Goal: Obtain resource: Obtain resource

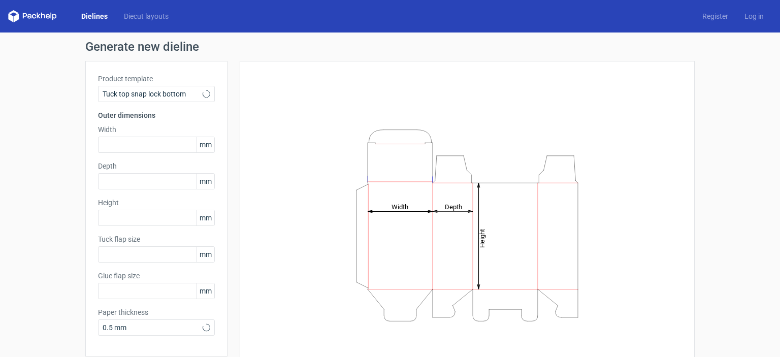
type input "15"
type input "10"
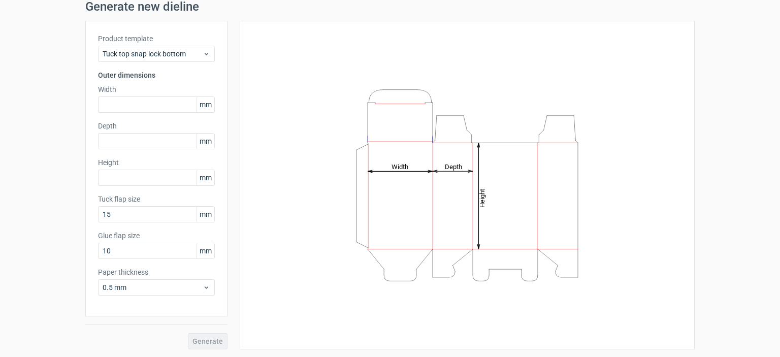
click at [414, 163] on icon "Height Depth Width" at bounding box center [467, 185] width 305 height 203
click at [406, 177] on icon "Height Depth Width" at bounding box center [467, 185] width 305 height 203
click at [392, 168] on tspan "Width" at bounding box center [399, 166] width 17 height 8
click at [395, 174] on icon "Height Depth Width" at bounding box center [467, 185] width 305 height 203
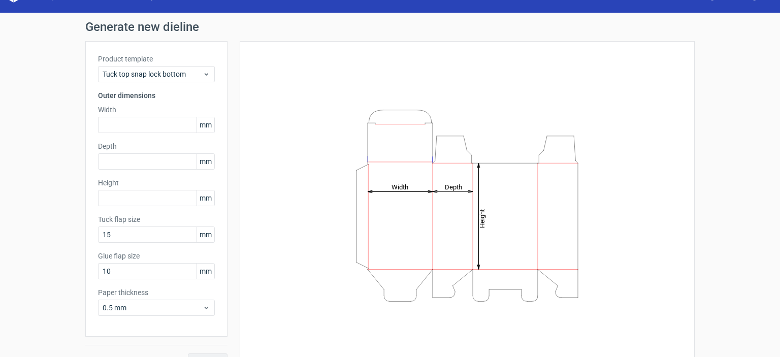
scroll to position [0, 0]
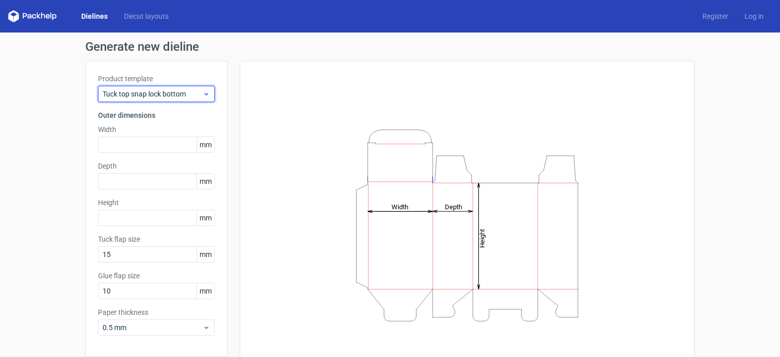
click at [182, 99] on div "Tuck top snap lock bottom" at bounding box center [156, 94] width 117 height 16
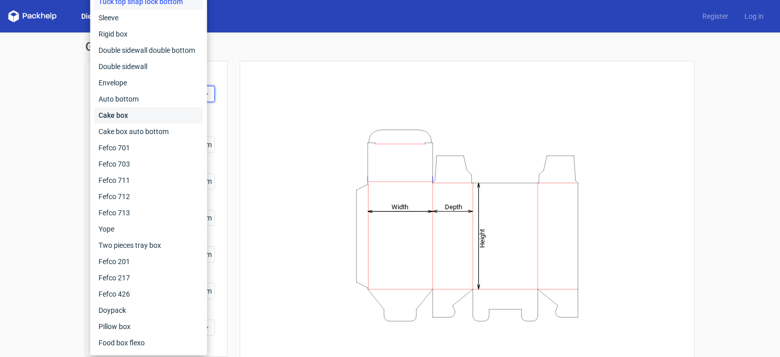
click at [174, 118] on div "Cake box" at bounding box center [148, 115] width 109 height 16
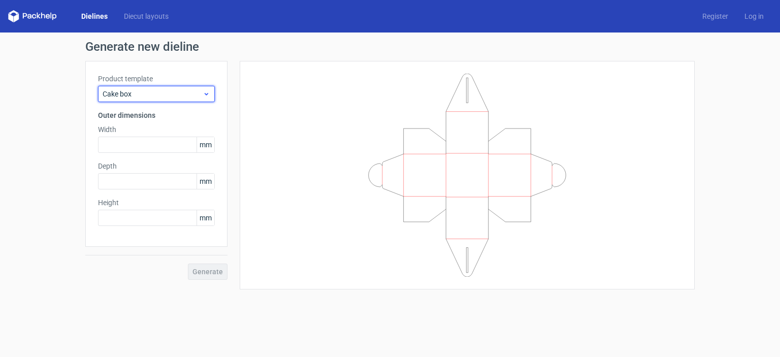
click at [174, 91] on span "Cake box" at bounding box center [153, 94] width 100 height 10
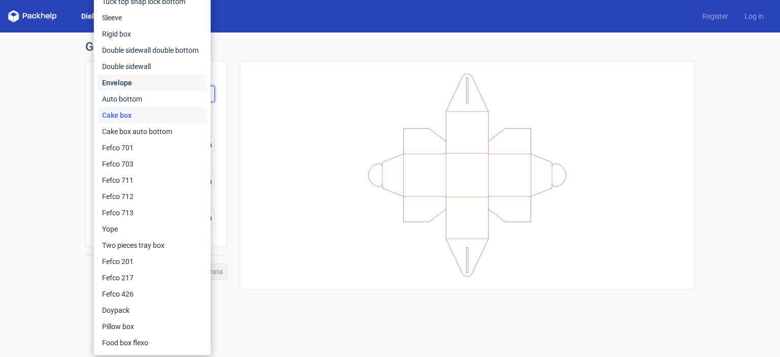
click at [159, 78] on div "Envelope" at bounding box center [152, 83] width 109 height 16
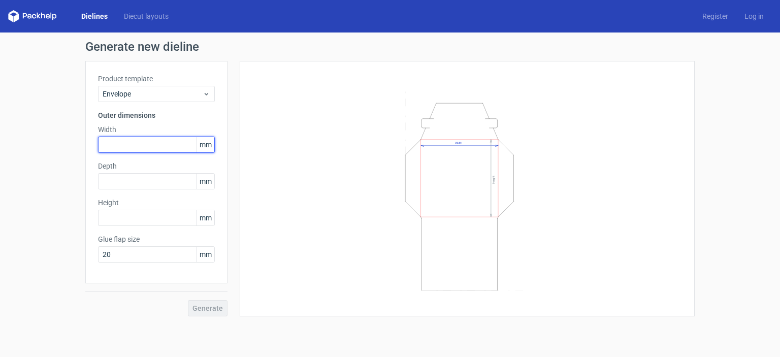
click at [146, 149] on input "text" at bounding box center [156, 145] width 117 height 16
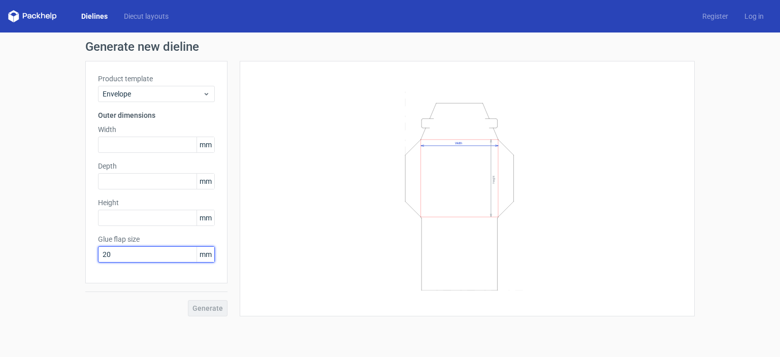
click at [161, 257] on input "20" at bounding box center [156, 254] width 117 height 16
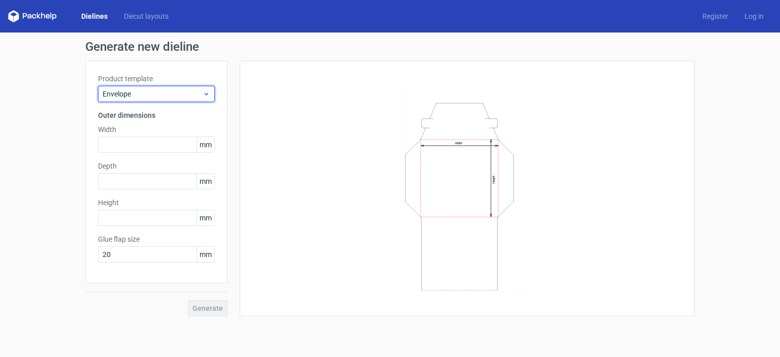
click at [127, 90] on span "Envelope" at bounding box center [153, 94] width 100 height 10
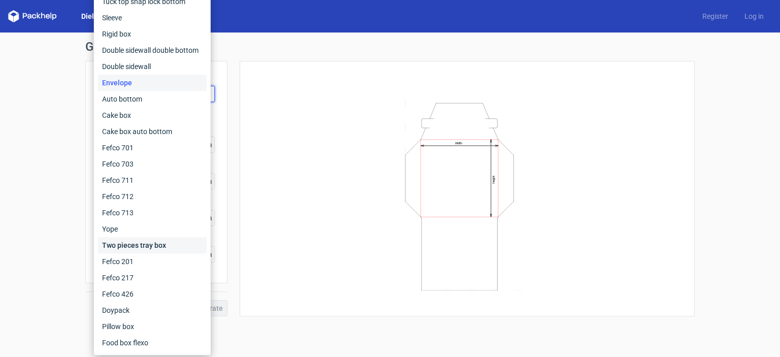
click at [152, 251] on div "Two pieces tray box" at bounding box center [152, 245] width 109 height 16
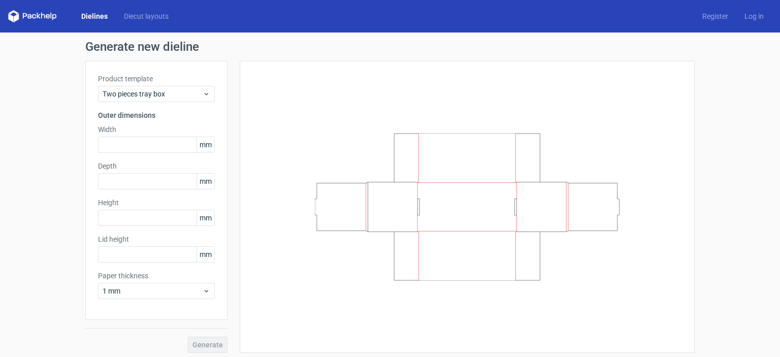
click at [137, 83] on label "Product template" at bounding box center [156, 79] width 117 height 10
click at [137, 91] on span "Two pieces tray box" at bounding box center [153, 94] width 100 height 10
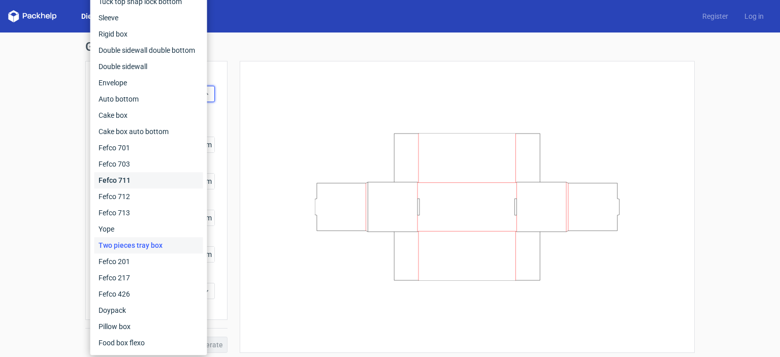
click at [153, 188] on div "Fefco 711" at bounding box center [148, 180] width 109 height 16
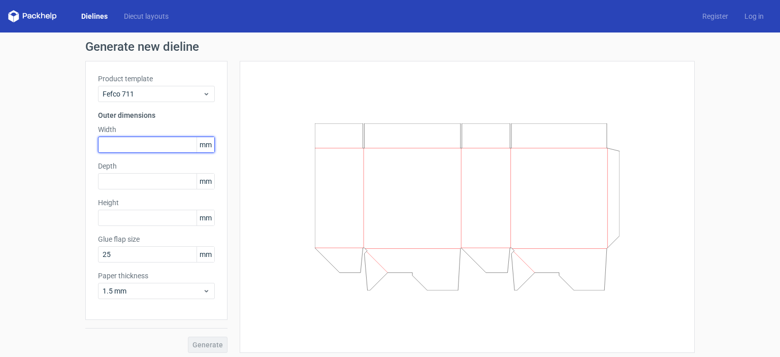
click at [116, 149] on input "text" at bounding box center [156, 145] width 117 height 16
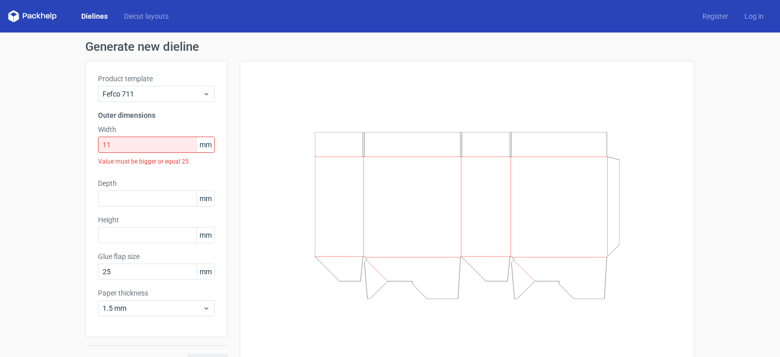
click at [130, 172] on div "Product template Fefco 711 Outer dimensions Width 11 mm Value must be bigger or…" at bounding box center [156, 199] width 142 height 276
click at [141, 198] on input "text" at bounding box center [156, 198] width 117 height 16
click at [136, 132] on label "Width" at bounding box center [156, 129] width 117 height 10
click at [142, 152] on input "11" at bounding box center [156, 145] width 117 height 16
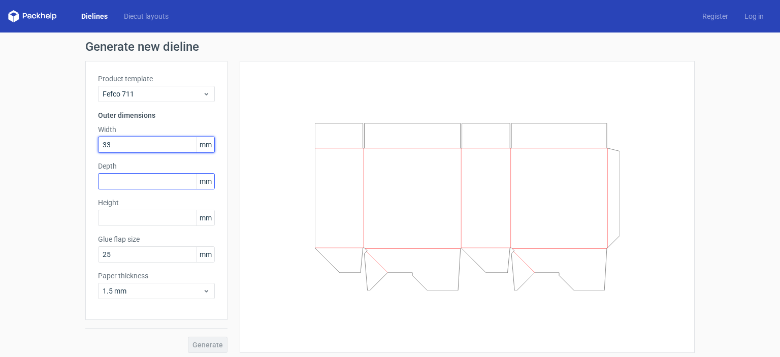
type input "33"
click at [136, 182] on input "text" at bounding box center [156, 181] width 117 height 16
type input "33"
click at [140, 226] on div "Product template Fefco 711 Outer dimensions Width 33 mm Depth 33 mm Height mm G…" at bounding box center [156, 190] width 142 height 259
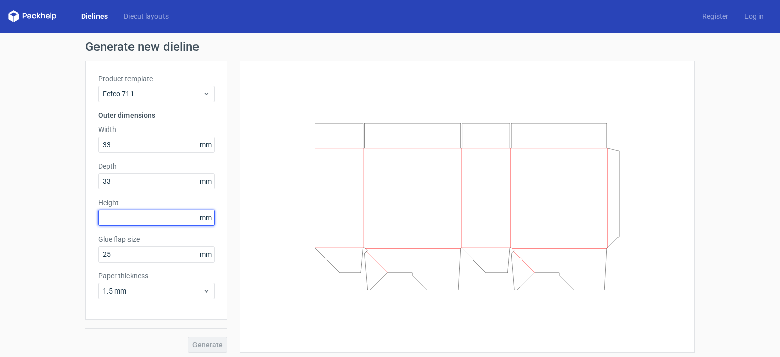
click at [125, 218] on input "text" at bounding box center [156, 218] width 117 height 16
type input "33"
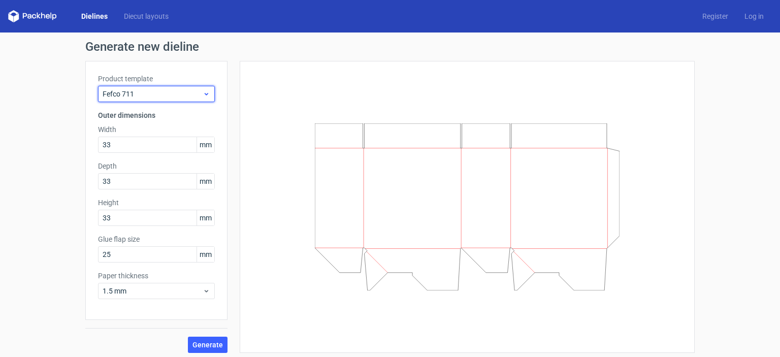
click at [136, 89] on span "Fefco 711" at bounding box center [153, 94] width 100 height 10
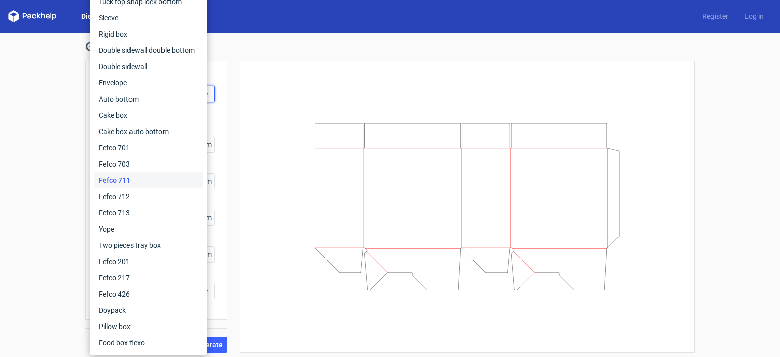
click at [263, 142] on div at bounding box center [467, 207] width 430 height 267
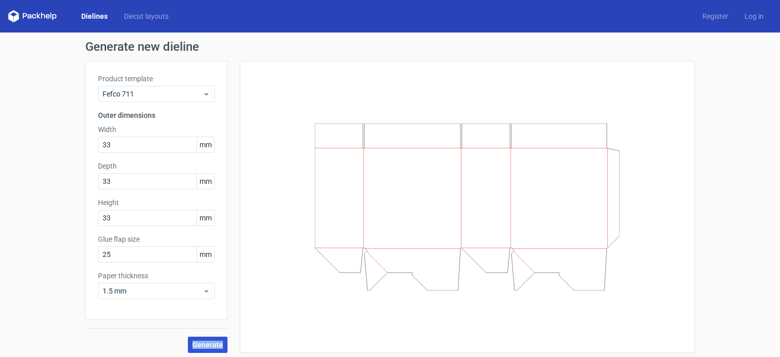
click at [201, 346] on span "Generate" at bounding box center [207, 344] width 30 height 7
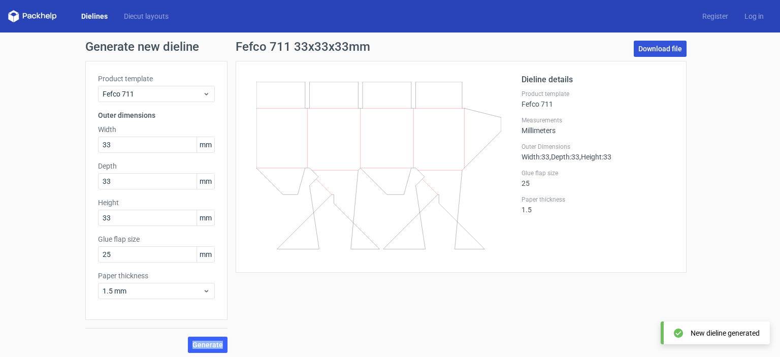
click at [651, 52] on link "Download file" at bounding box center [660, 49] width 53 height 16
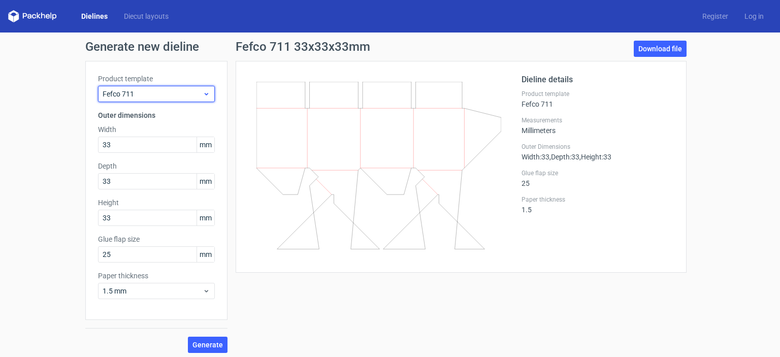
click at [184, 94] on span "Fefco 711" at bounding box center [153, 94] width 100 height 10
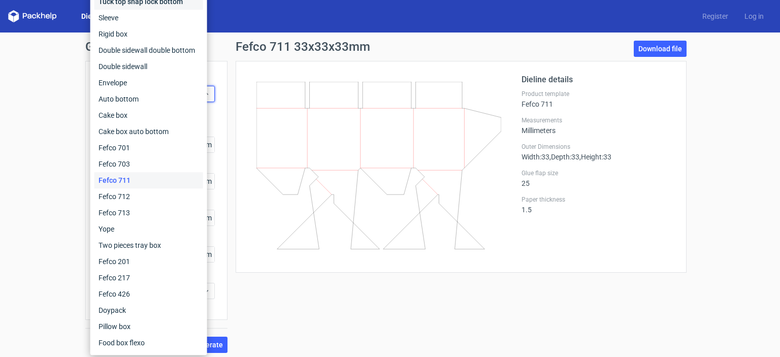
click at [142, 4] on div "Tuck top snap lock bottom" at bounding box center [148, 1] width 109 height 16
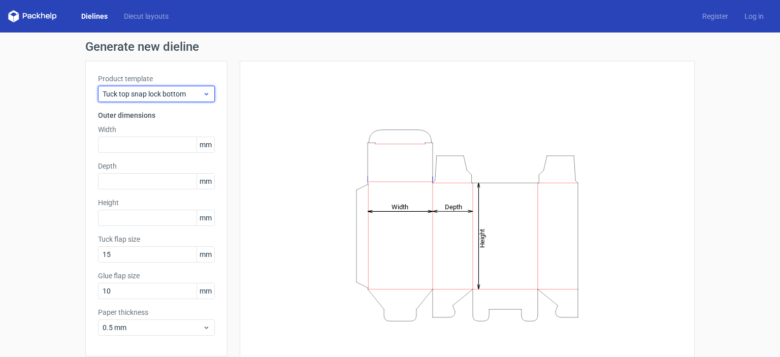
click at [155, 97] on span "Tuck top snap lock bottom" at bounding box center [153, 94] width 100 height 10
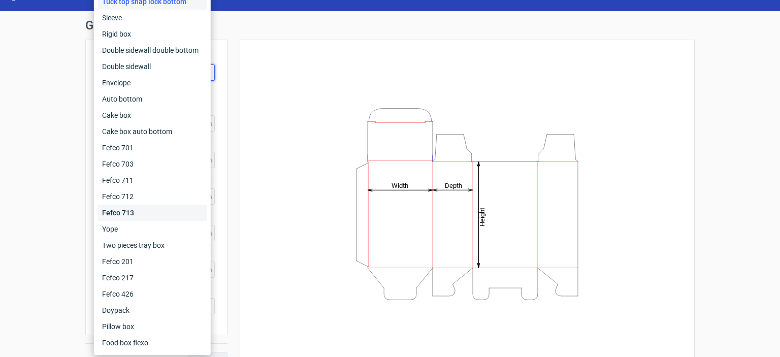
scroll to position [40, 0]
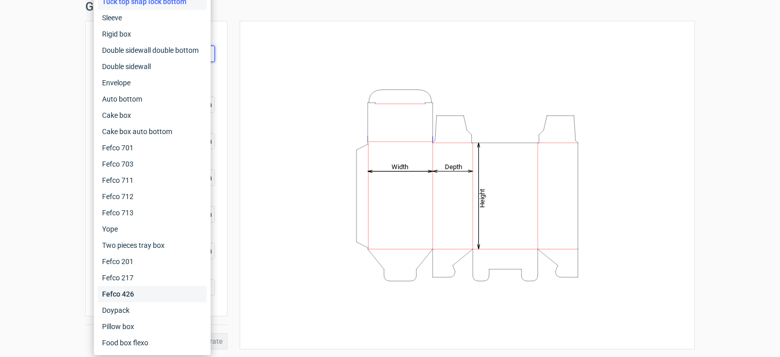
click at [159, 300] on div "Fefco 426" at bounding box center [152, 294] width 109 height 16
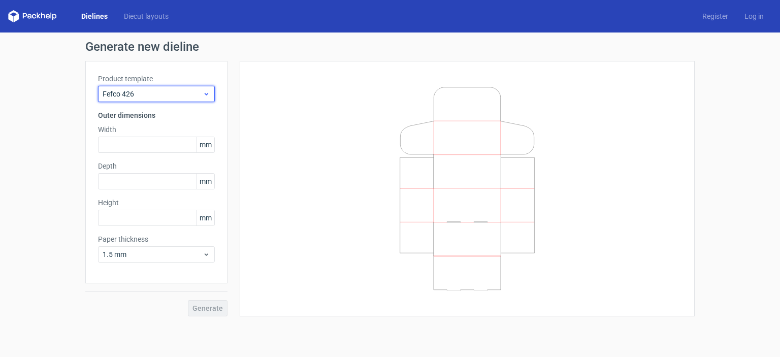
click at [198, 95] on span "Fefco 426" at bounding box center [153, 94] width 100 height 10
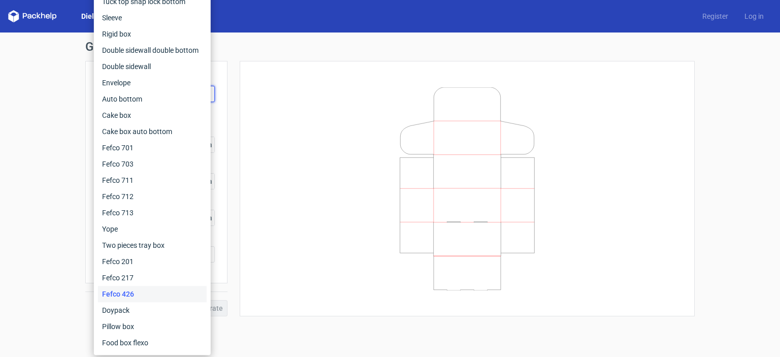
click at [234, 85] on div at bounding box center [460, 188] width 467 height 255
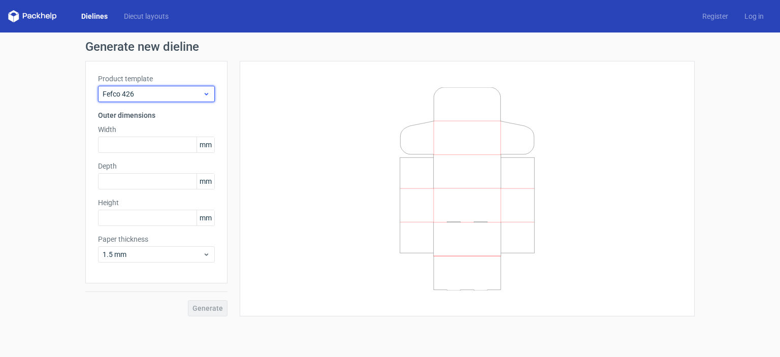
click at [148, 93] on span "Fefco 426" at bounding box center [153, 94] width 100 height 10
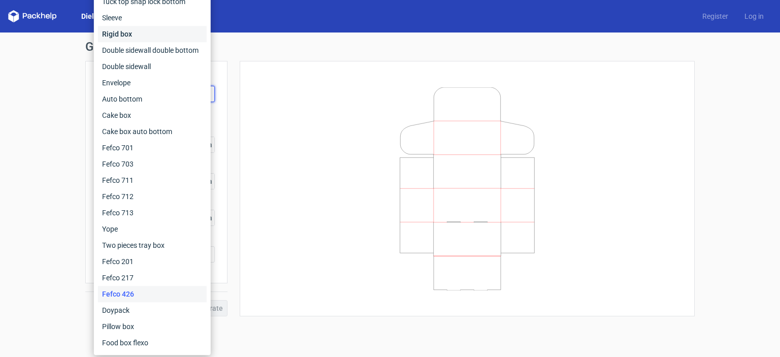
click at [127, 35] on div "Rigid box" at bounding box center [152, 34] width 109 height 16
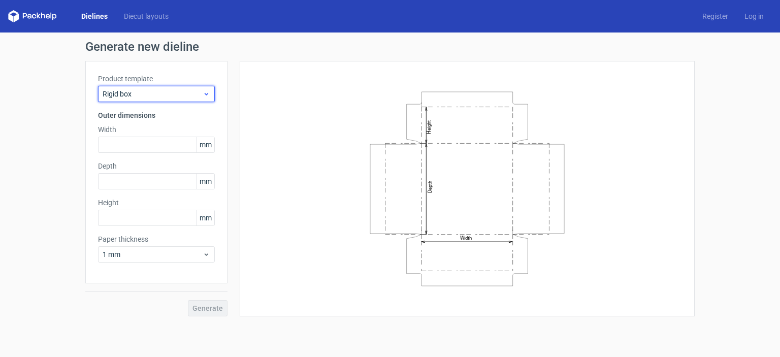
click at [181, 94] on span "Rigid box" at bounding box center [153, 94] width 100 height 10
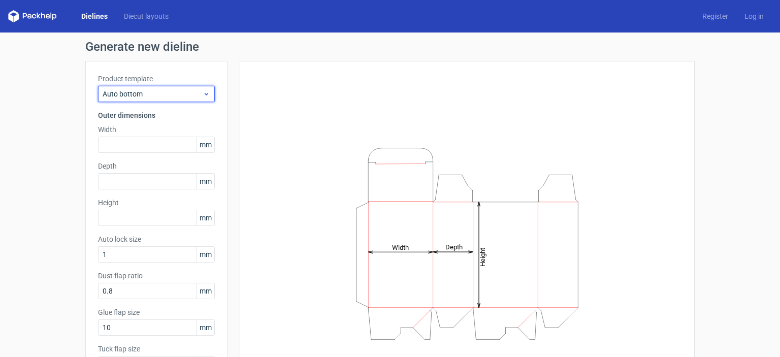
click at [173, 95] on span "Auto bottom" at bounding box center [153, 94] width 100 height 10
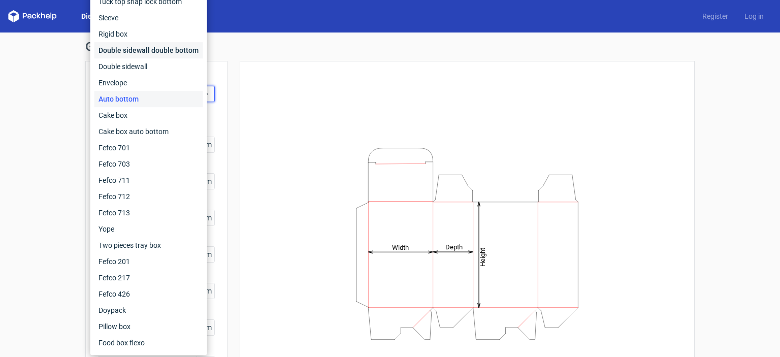
click at [160, 52] on div "Double sidewall double bottom" at bounding box center [148, 50] width 109 height 16
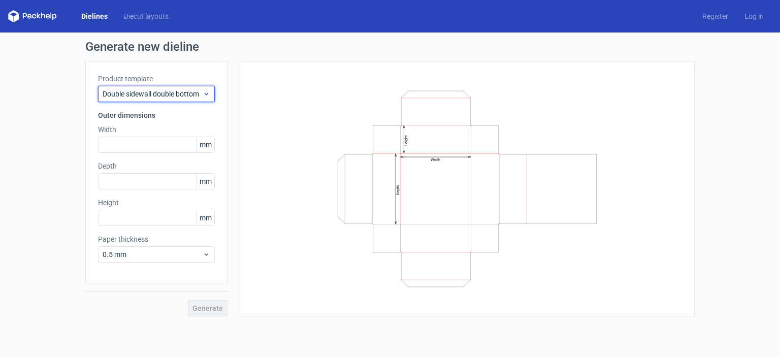
click at [176, 93] on span "Double sidewall double bottom" at bounding box center [153, 94] width 100 height 10
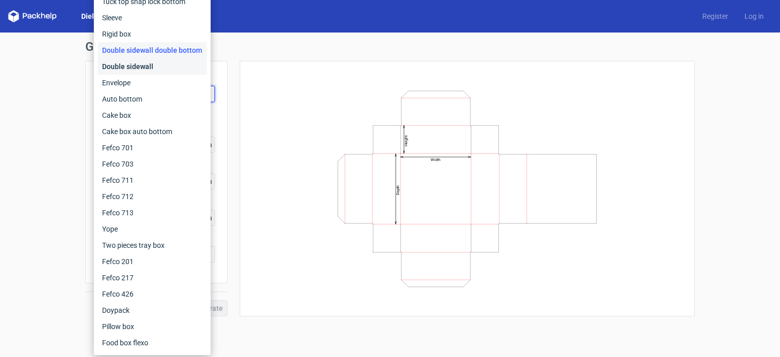
click at [181, 67] on div "Double sidewall" at bounding box center [152, 66] width 109 height 16
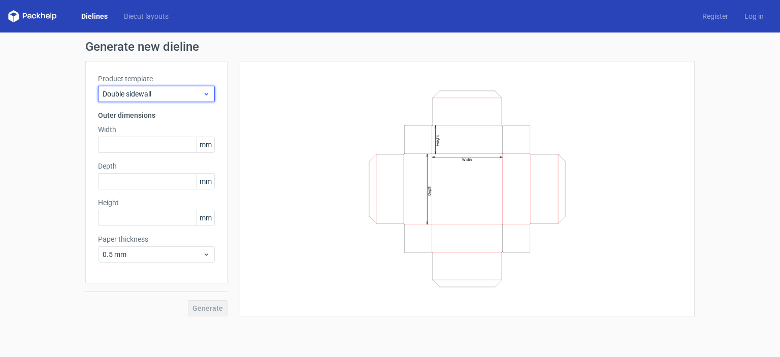
click at [175, 95] on span "Double sidewall" at bounding box center [153, 94] width 100 height 10
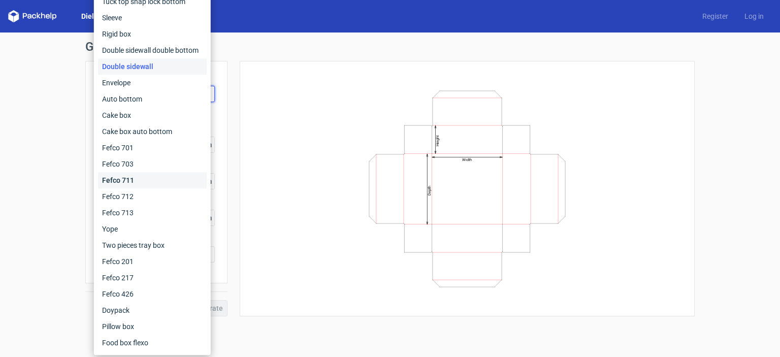
click at [170, 183] on div "Fefco 711" at bounding box center [152, 180] width 109 height 16
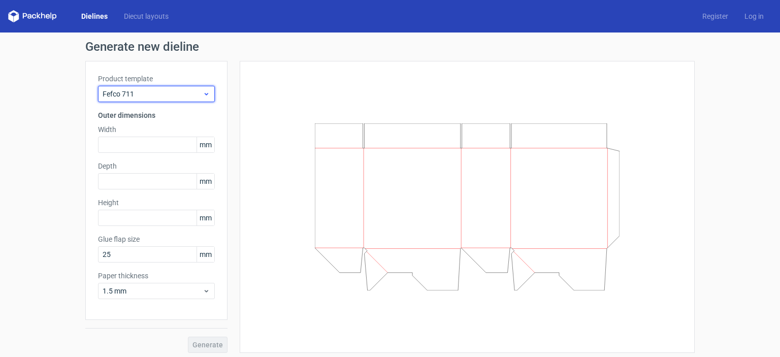
click at [195, 98] on span "Fefco 711" at bounding box center [153, 94] width 100 height 10
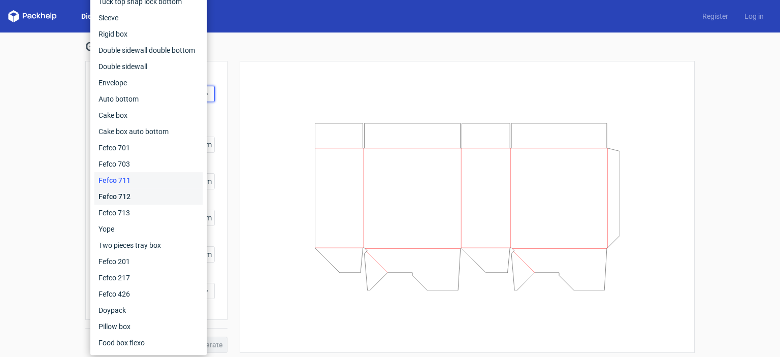
click at [164, 192] on div "Fefco 712" at bounding box center [148, 196] width 109 height 16
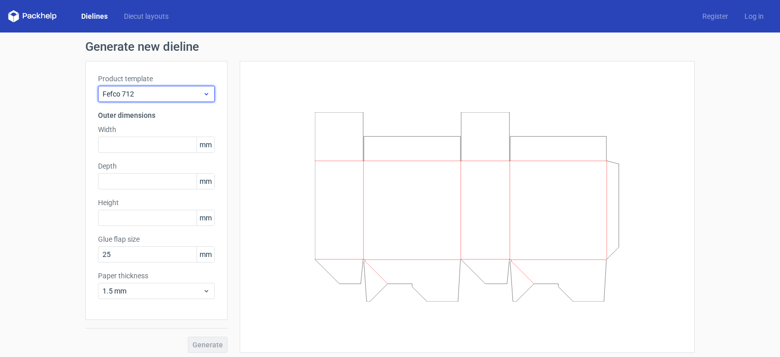
click at [191, 98] on span "Fefco 712" at bounding box center [153, 94] width 100 height 10
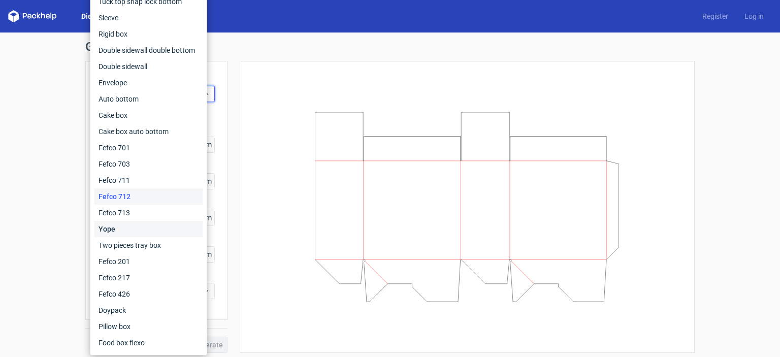
click at [142, 222] on div "Yope" at bounding box center [148, 229] width 109 height 16
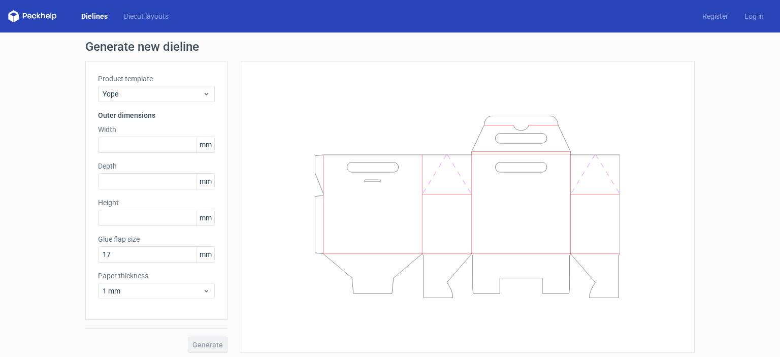
click at [43, 22] on icon at bounding box center [32, 16] width 49 height 12
click at [39, 13] on icon at bounding box center [32, 16] width 49 height 12
drag, startPoint x: 19, startPoint y: 16, endPoint x: 83, endPoint y: 18, distance: 64.0
click at [19, 16] on icon at bounding box center [32, 16] width 49 height 12
click at [104, 14] on link "Dielines" at bounding box center [94, 16] width 43 height 10
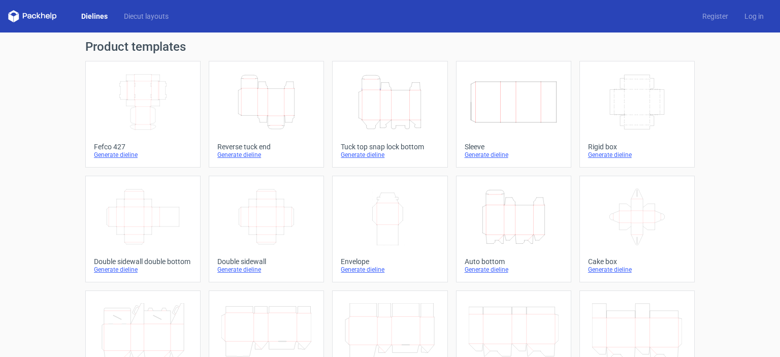
click at [515, 237] on icon "Height Depth Width" at bounding box center [514, 216] width 90 height 57
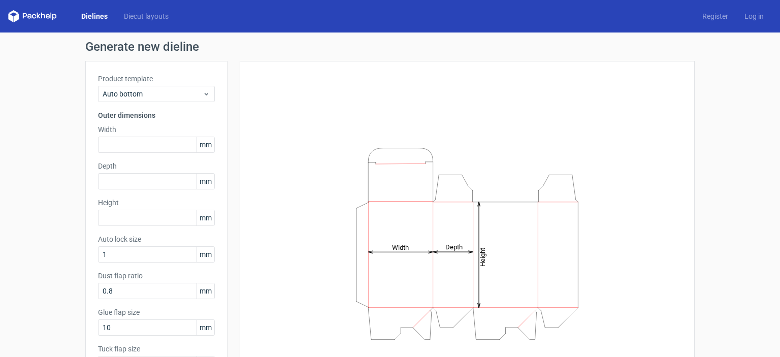
click at [93, 19] on link "Dielines" at bounding box center [94, 16] width 43 height 10
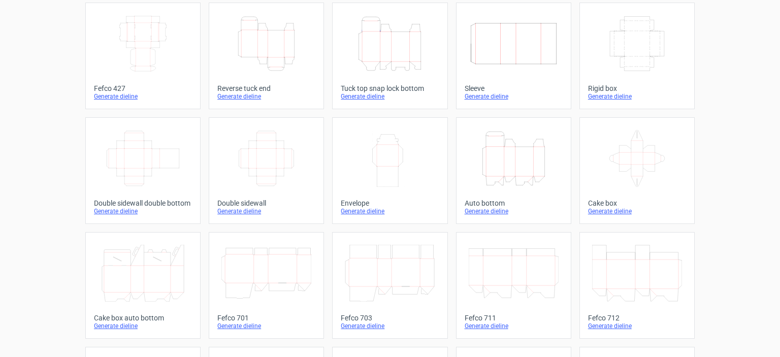
scroll to position [102, 0]
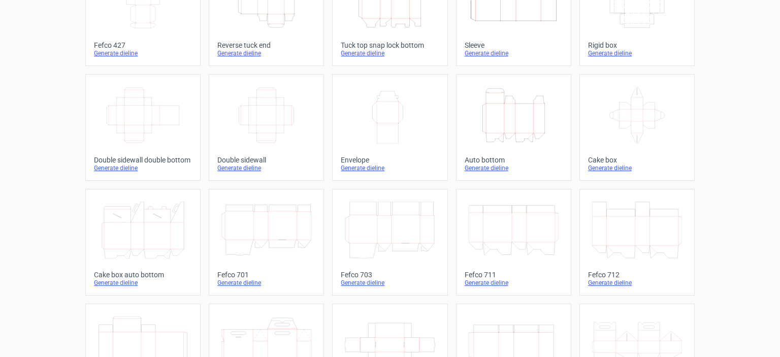
click at [404, 139] on icon "Width Height" at bounding box center [390, 115] width 90 height 57
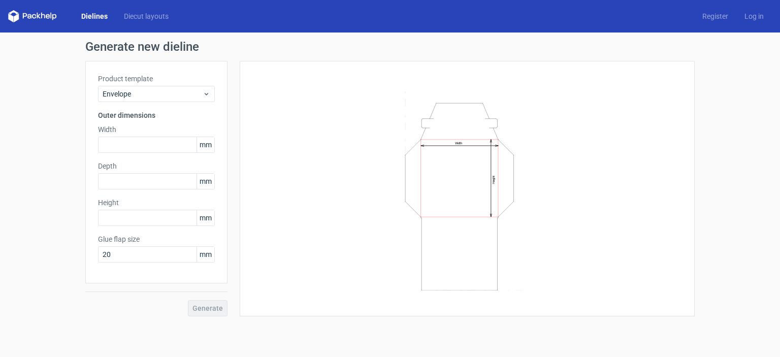
click at [28, 13] on icon at bounding box center [32, 16] width 49 height 12
click at [90, 15] on link "Dielines" at bounding box center [94, 16] width 43 height 10
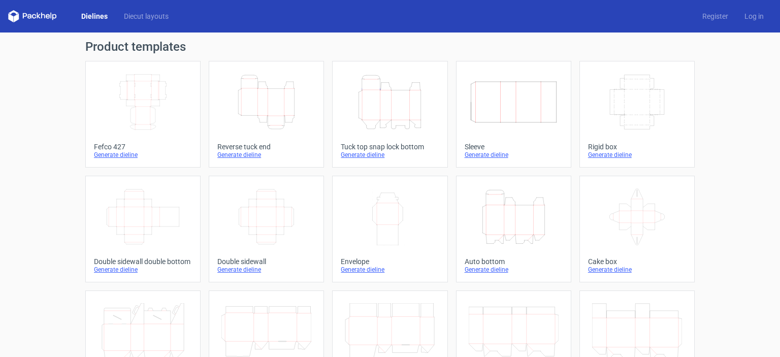
click at [634, 56] on div "Product templates Width Depth Height Fefco 427 Generate dieline Height Depth Wi…" at bounding box center [389, 334] width 609 height 586
click at [634, 89] on icon "Width Depth Height" at bounding box center [637, 102] width 90 height 57
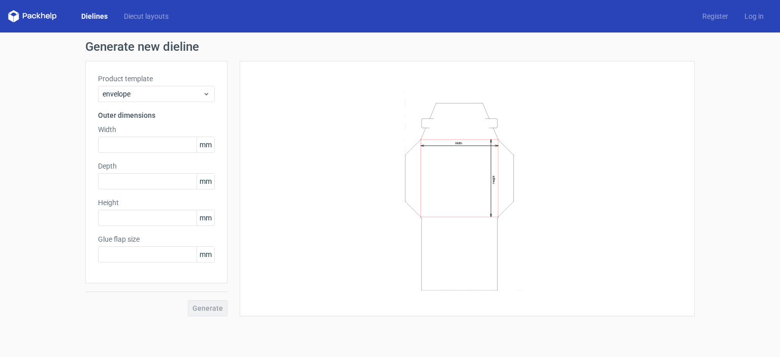
type input "20"
